Goal: Find specific page/section: Find specific page/section

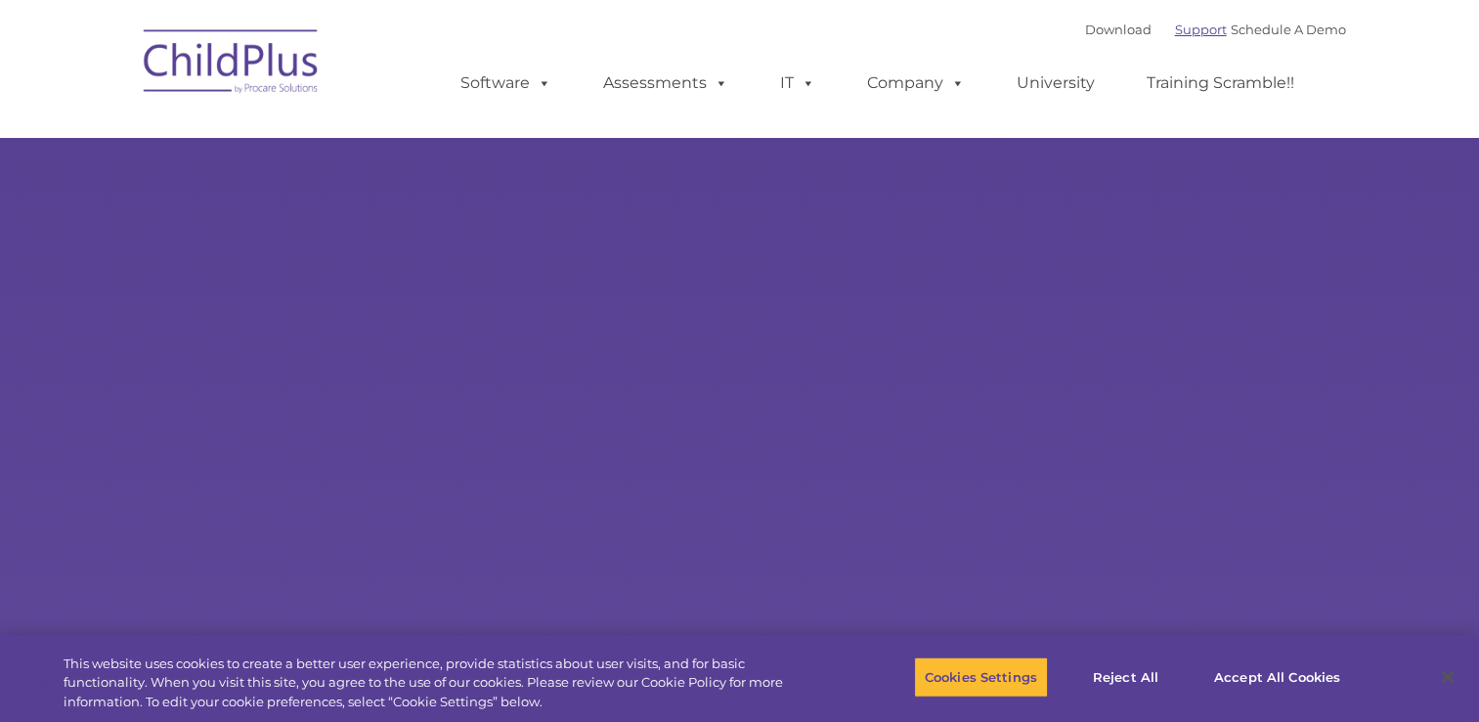
select select "MEDIUM"
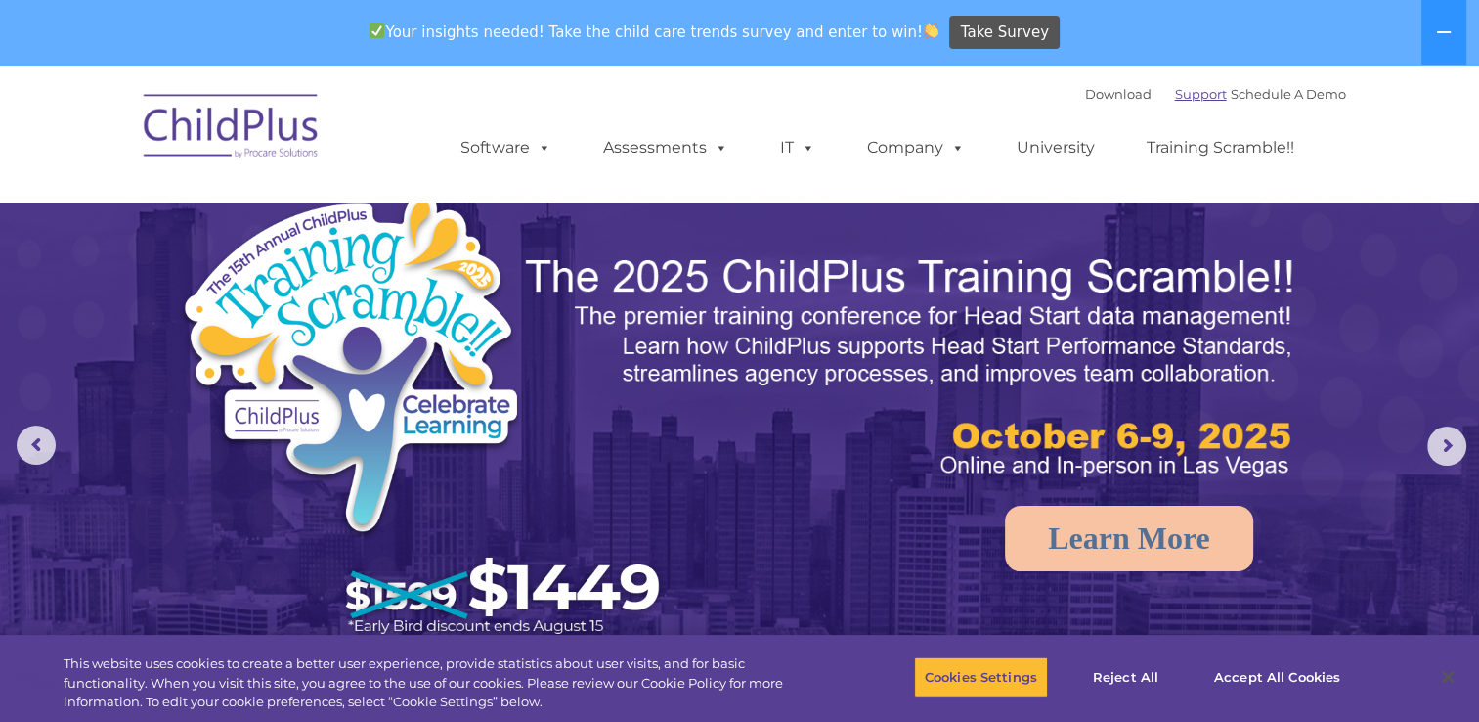
click at [1175, 93] on link "Support" at bounding box center [1201, 94] width 52 height 16
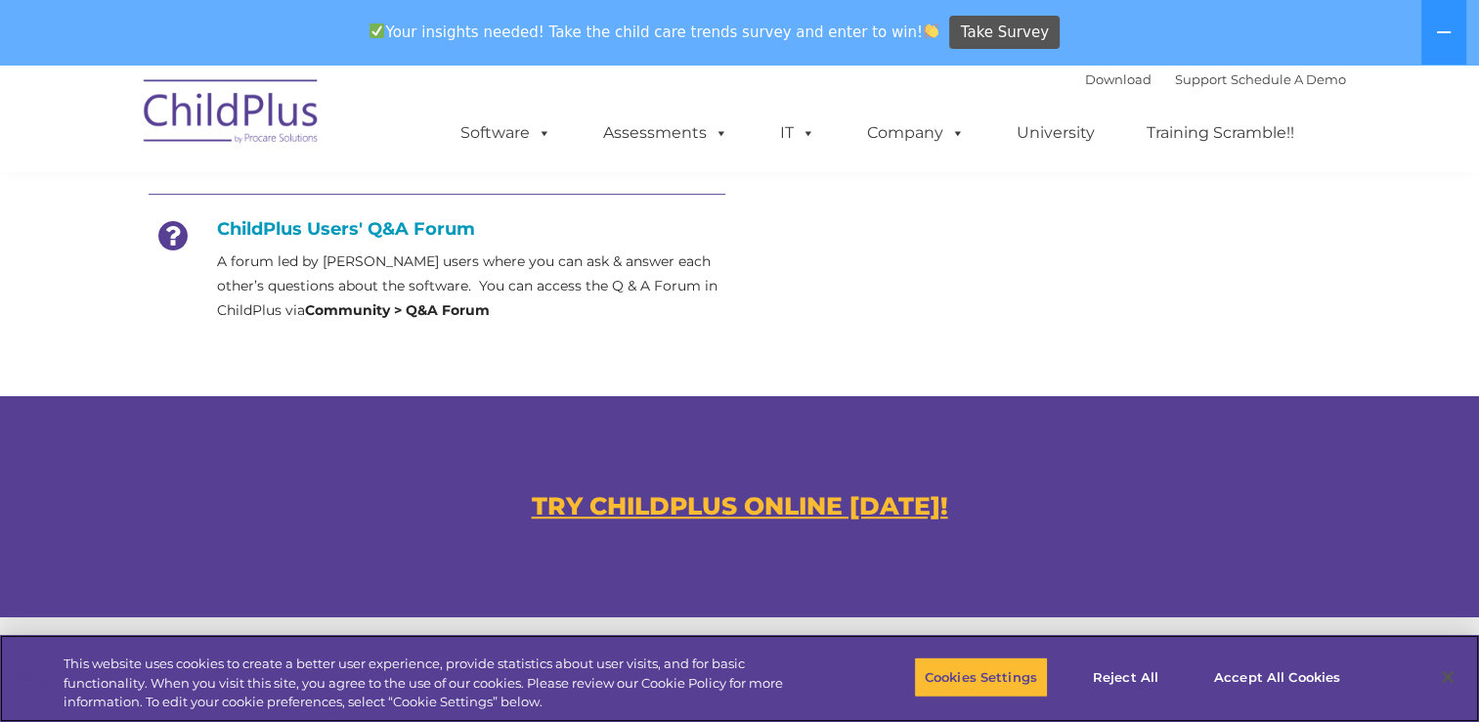
scroll to position [957, 0]
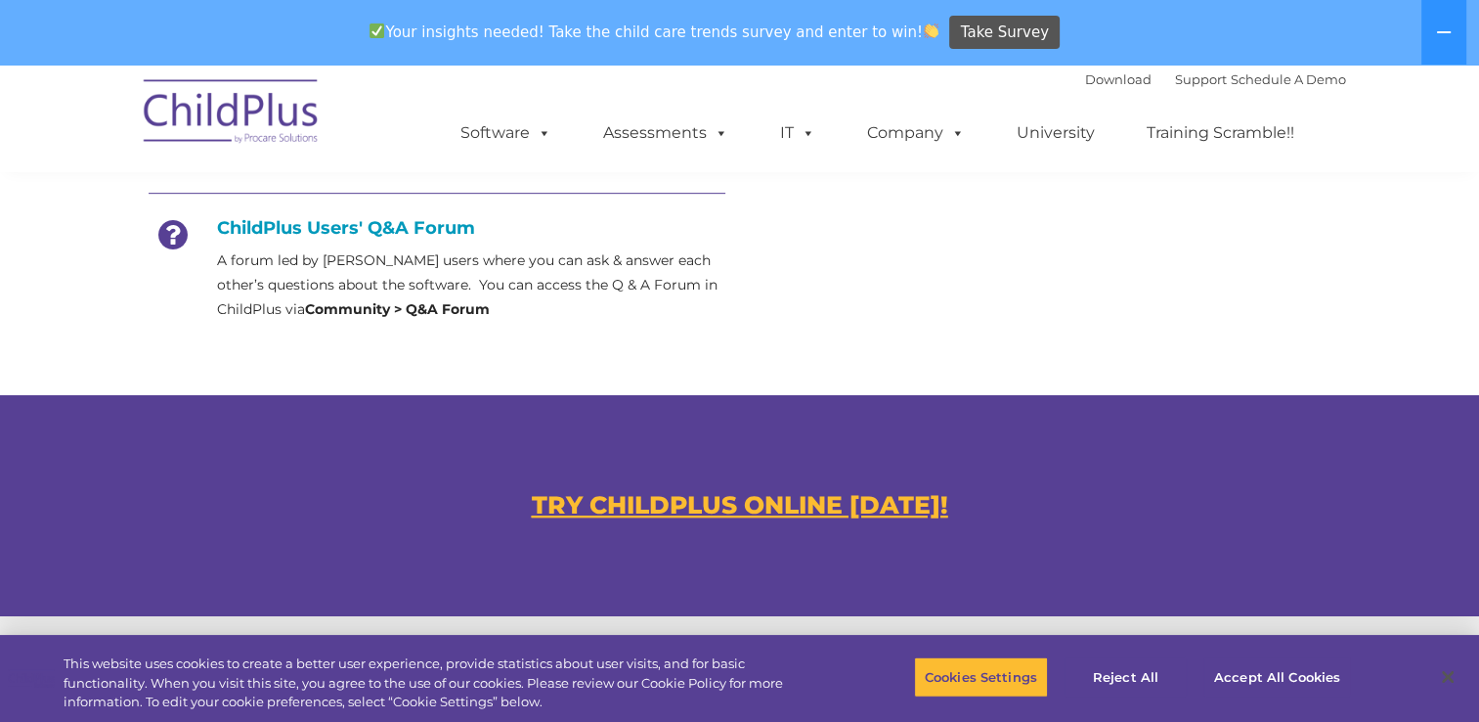
click at [774, 504] on u "TRY CHILDPLUS ONLINE TODAY!" at bounding box center [740, 504] width 416 height 29
